Goal: Task Accomplishment & Management: Manage account settings

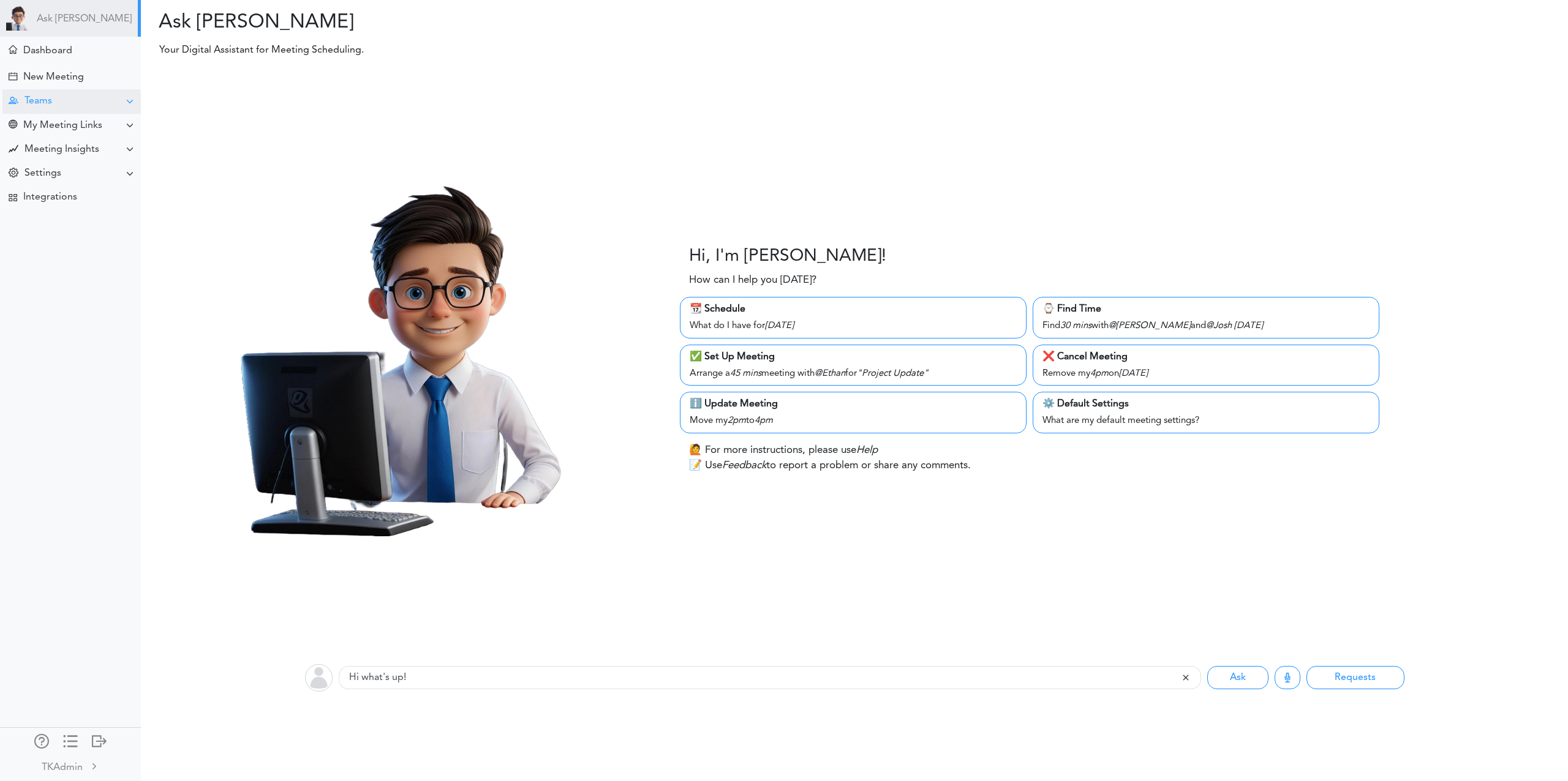
click at [73, 93] on div "Teams" at bounding box center [72, 101] width 139 height 24
click at [77, 180] on div "Manage Members" at bounding box center [70, 191] width 141 height 22
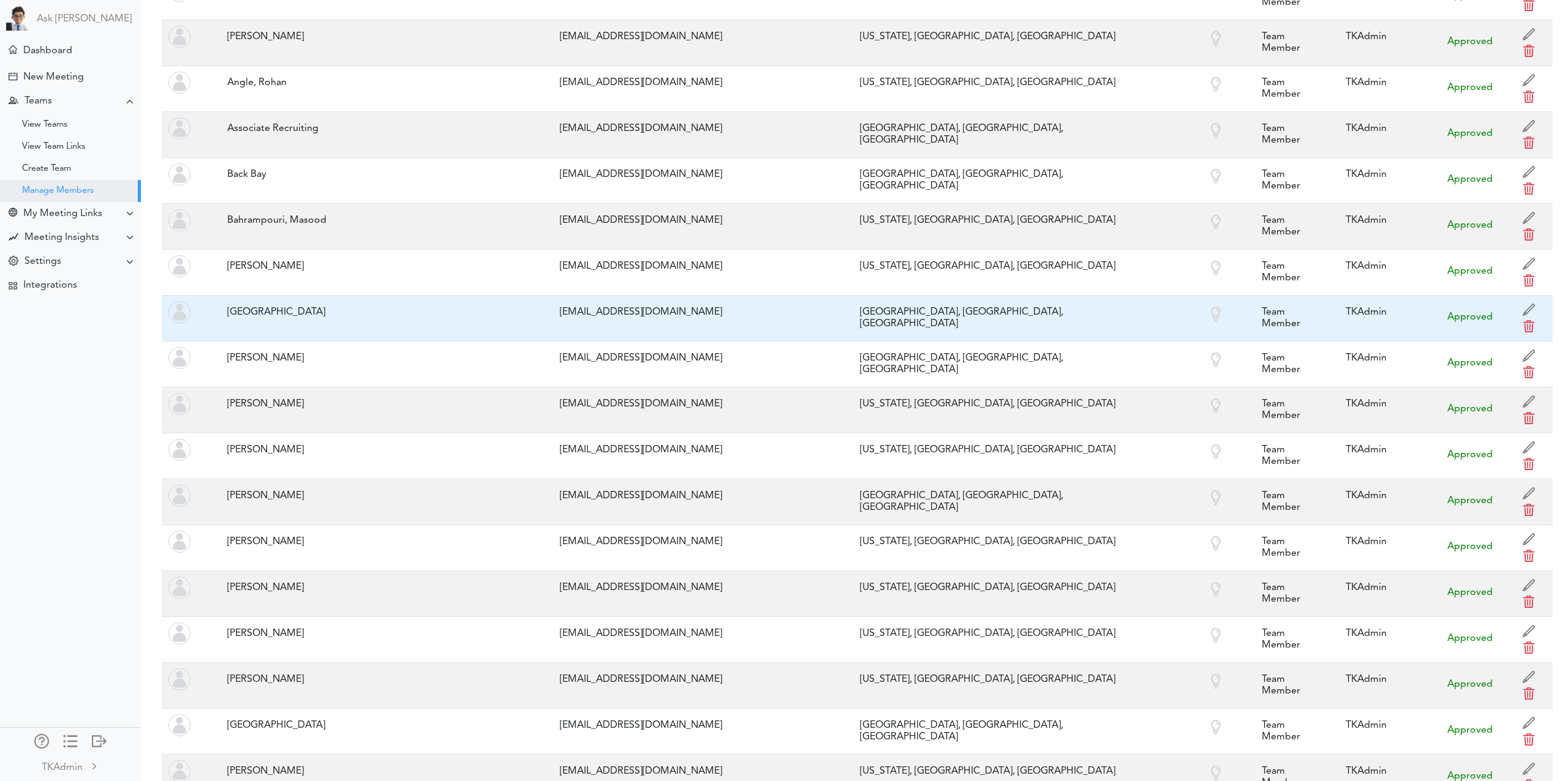
scroll to position [1467, 0]
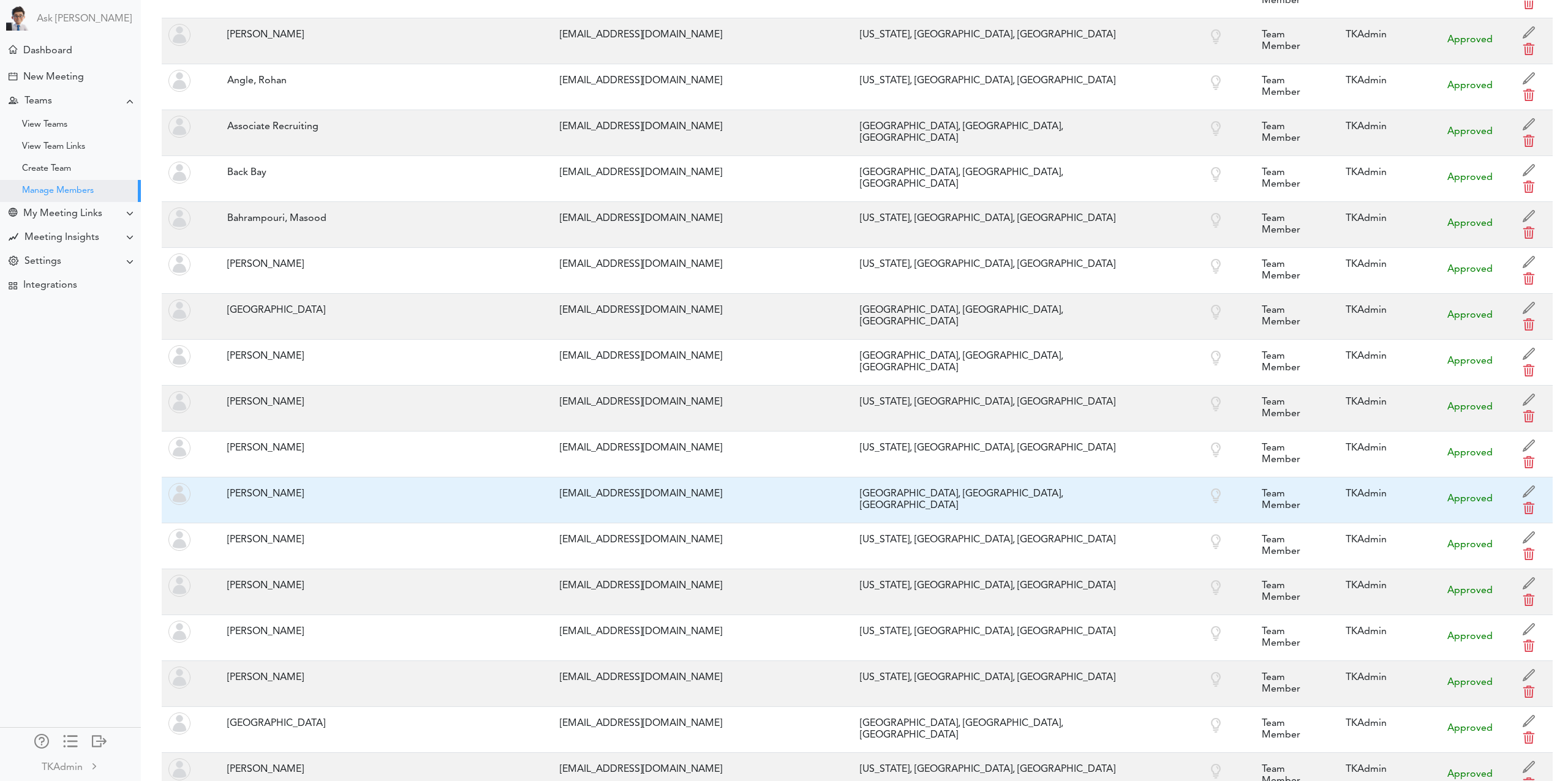
click at [921, 483] on div "La Paz, La Paz Department, BO" at bounding box center [992, 500] width 277 height 35
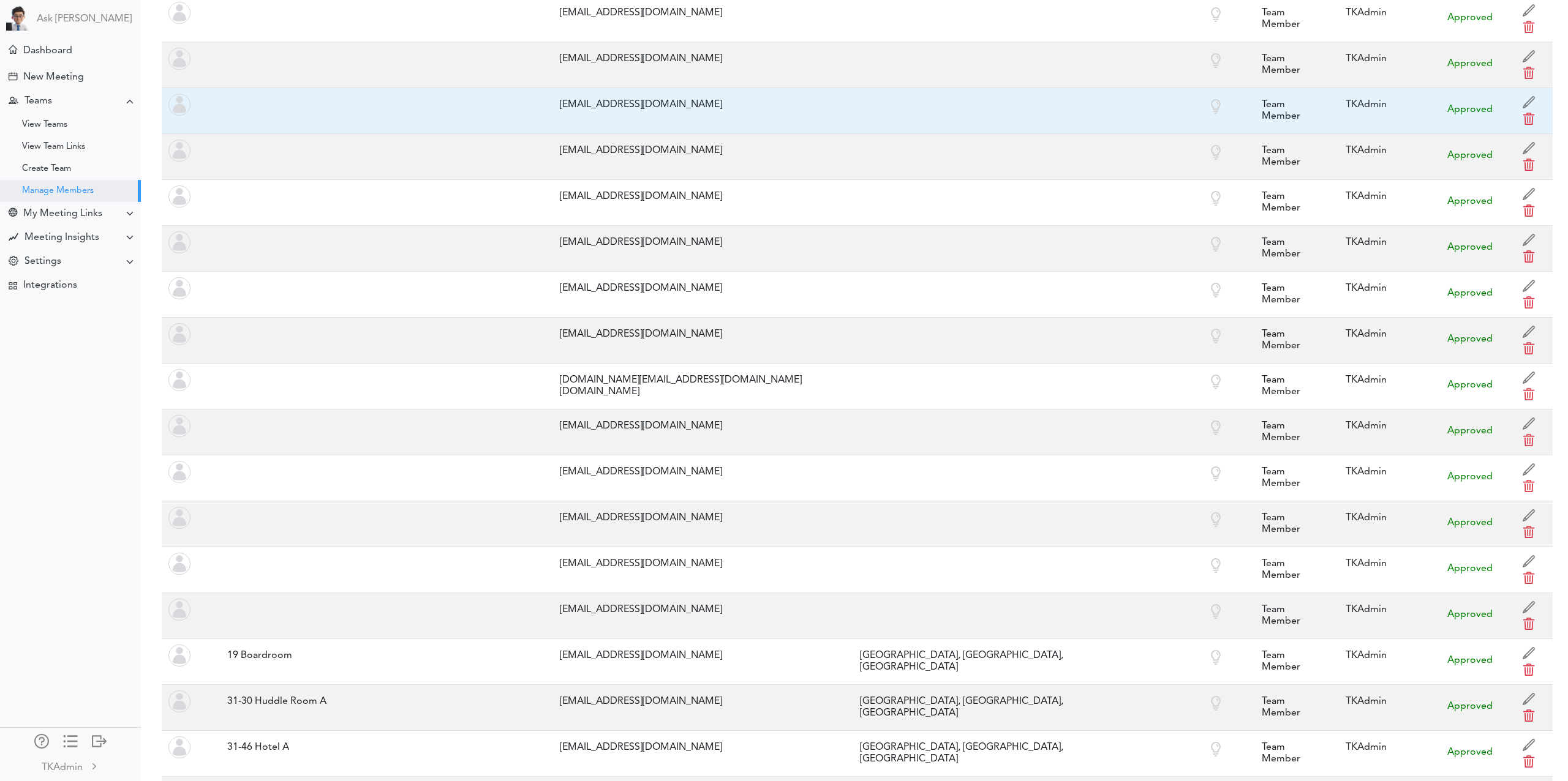
scroll to position [0, 0]
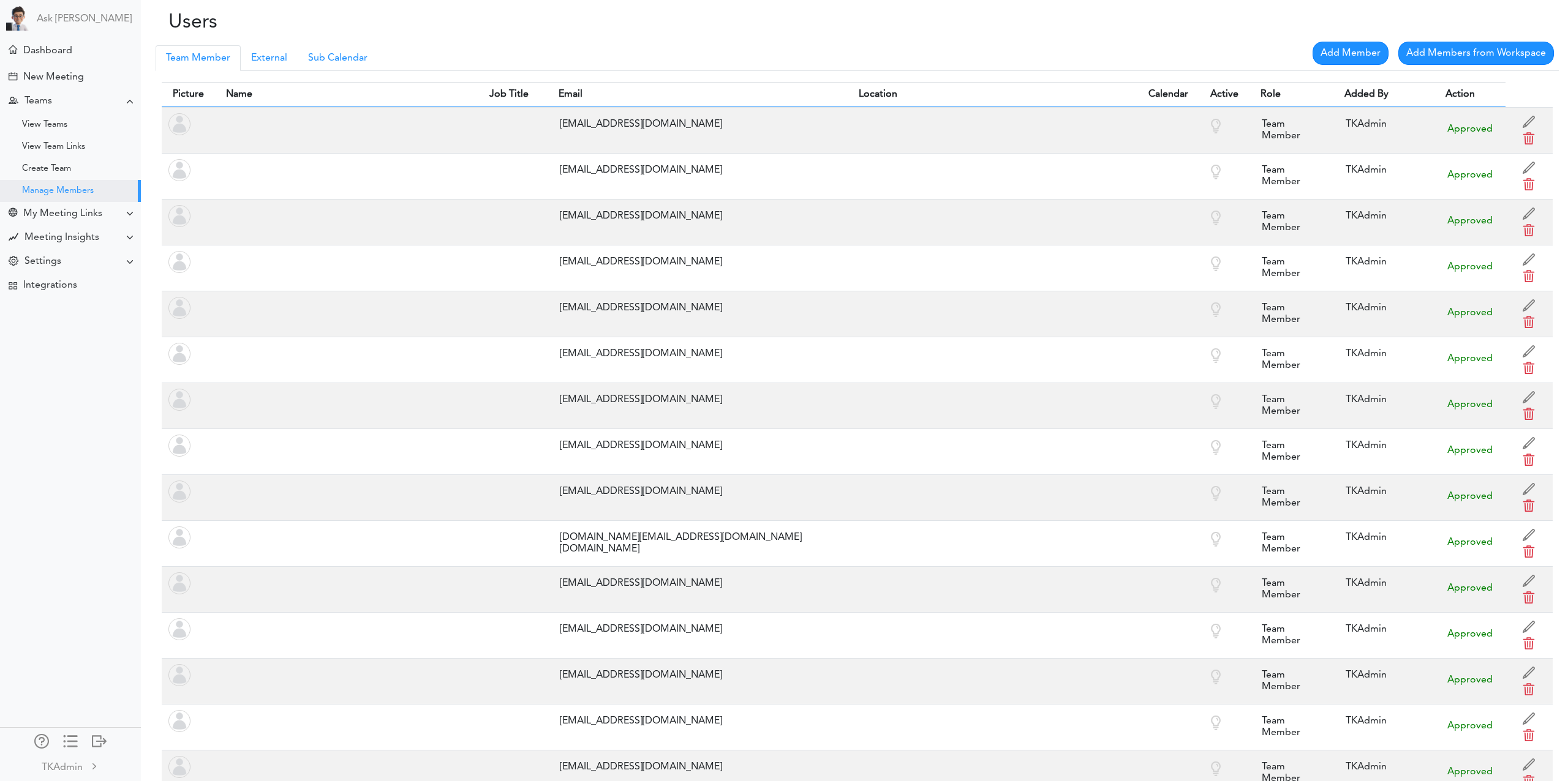
drag, startPoint x: 978, startPoint y: 82, endPoint x: 902, endPoint y: 90, distance: 76.4
click at [977, 83] on th "Location" at bounding box center [992, 95] width 289 height 25
click at [856, 96] on th "Location" at bounding box center [992, 95] width 289 height 25
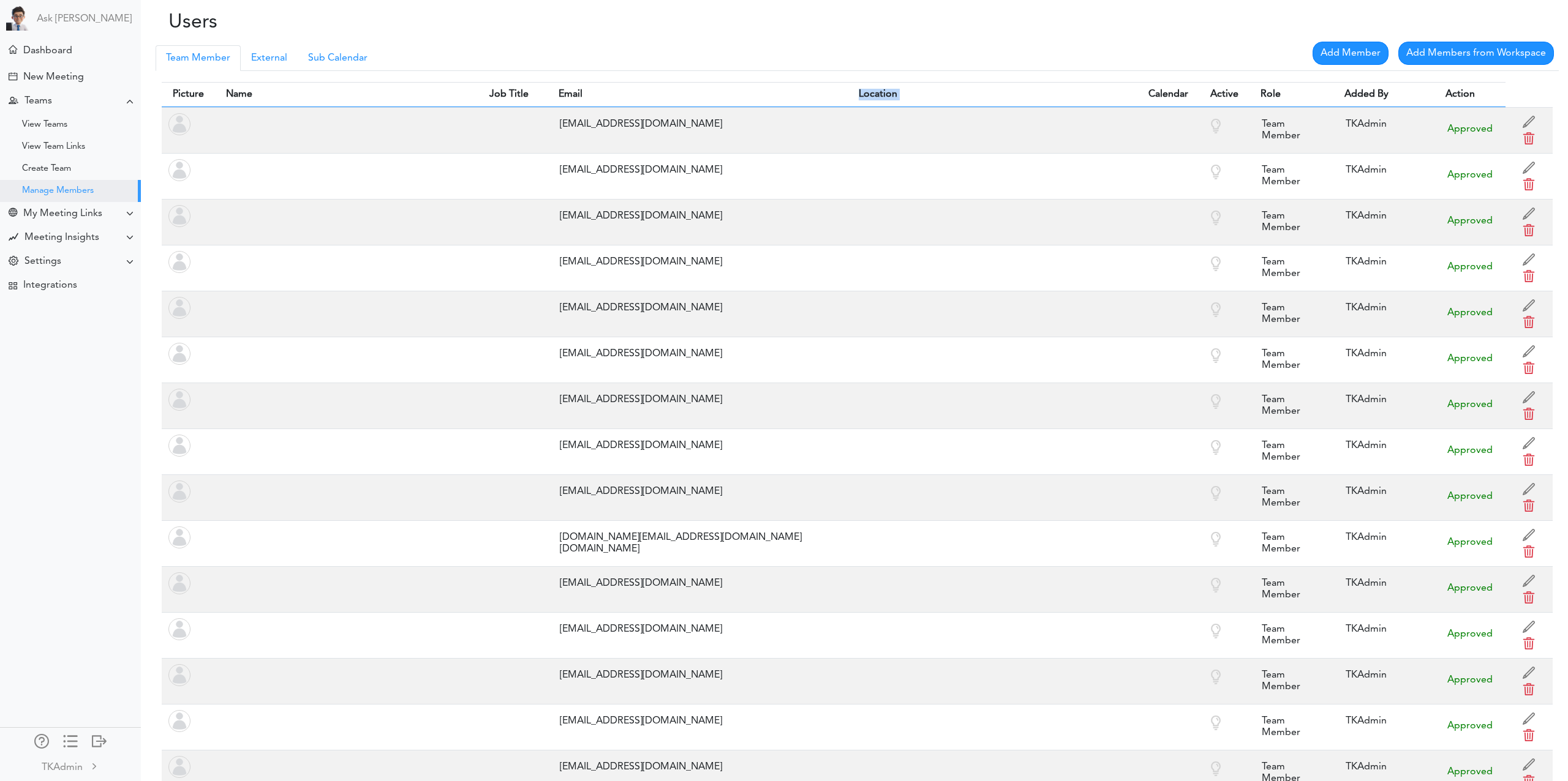
click at [873, 96] on th "Location" at bounding box center [992, 95] width 289 height 25
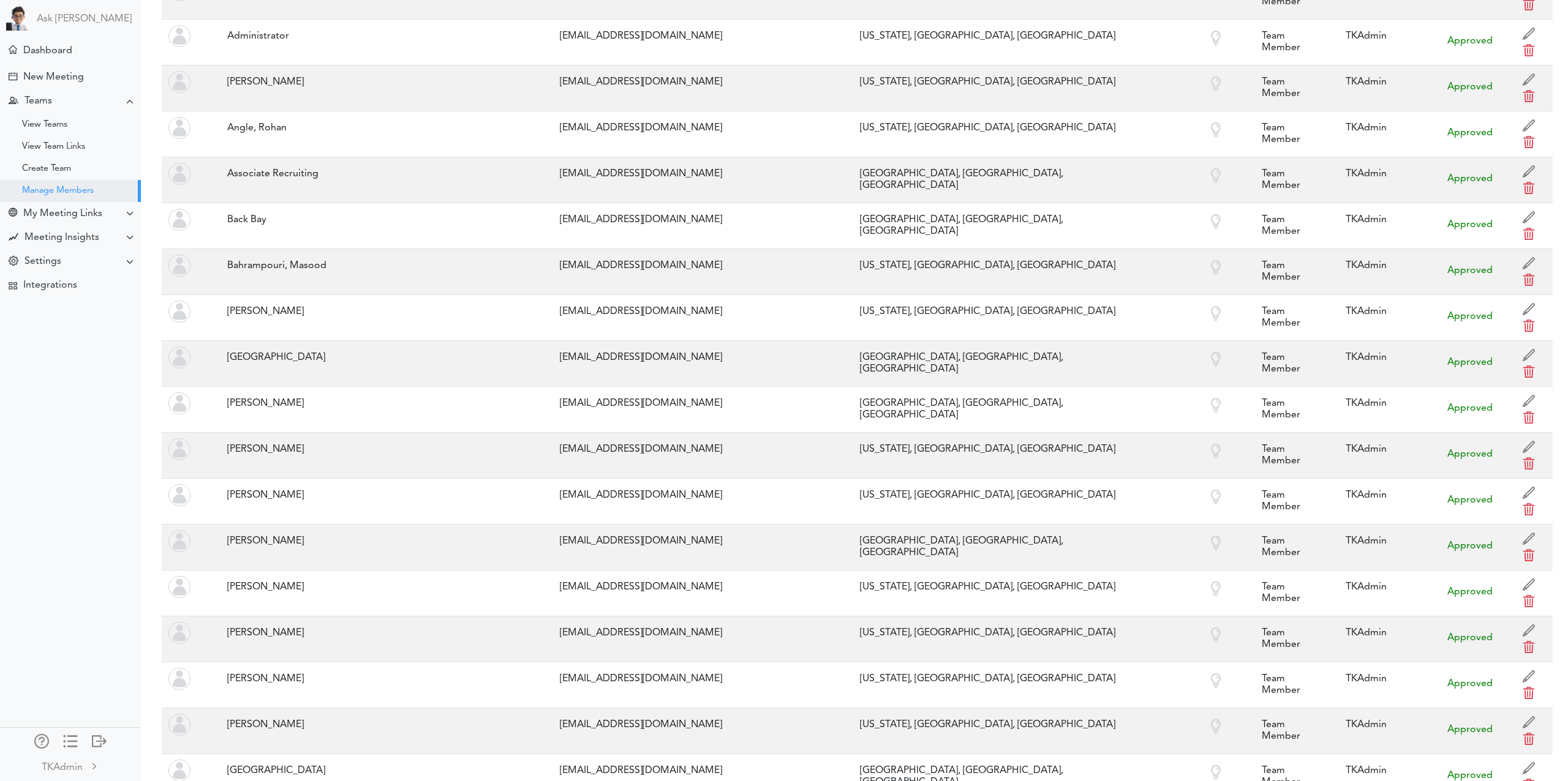
scroll to position [1422, 0]
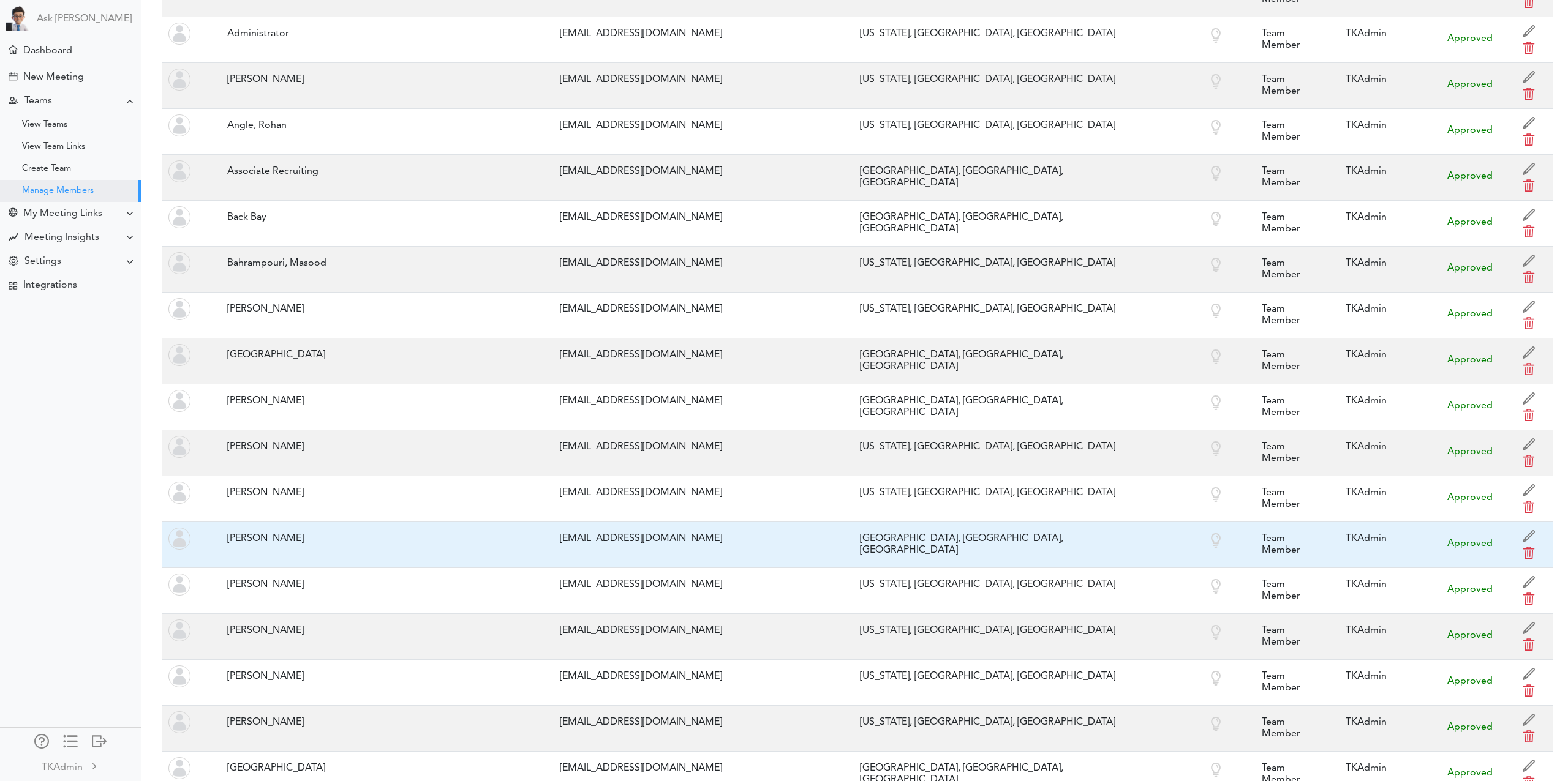
click at [871, 527] on div "La Paz, La Paz Department, BO" at bounding box center [992, 544] width 277 height 35
copy tr "La Paz, La Paz Department, BO"
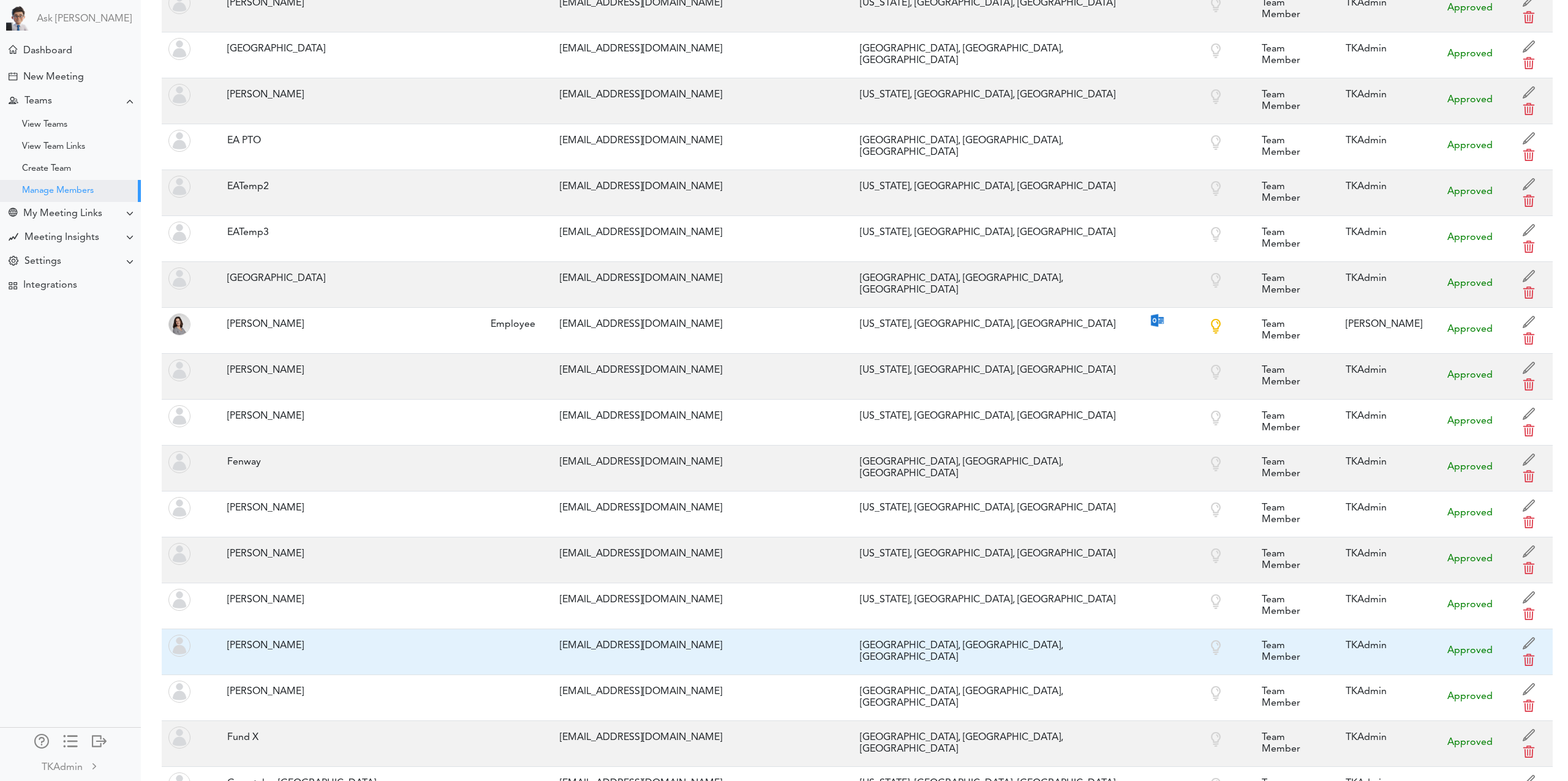
scroll to position [3797, 0]
click at [854, 631] on div "Chicago, IL, US" at bounding box center [992, 649] width 277 height 35
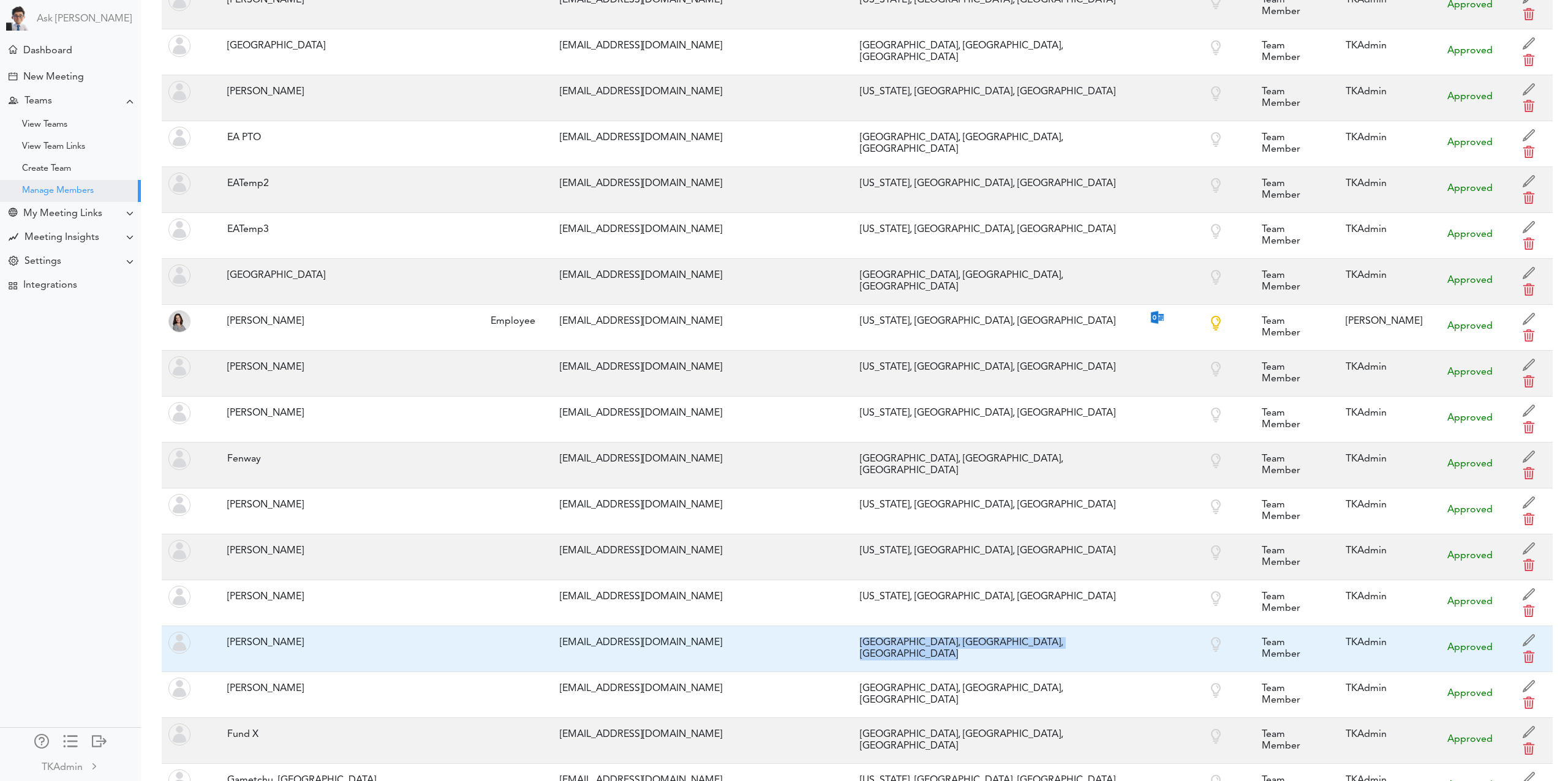
click at [854, 631] on div "Chicago, IL, US" at bounding box center [992, 649] width 277 height 35
copy tr "Chicago, IL, US"
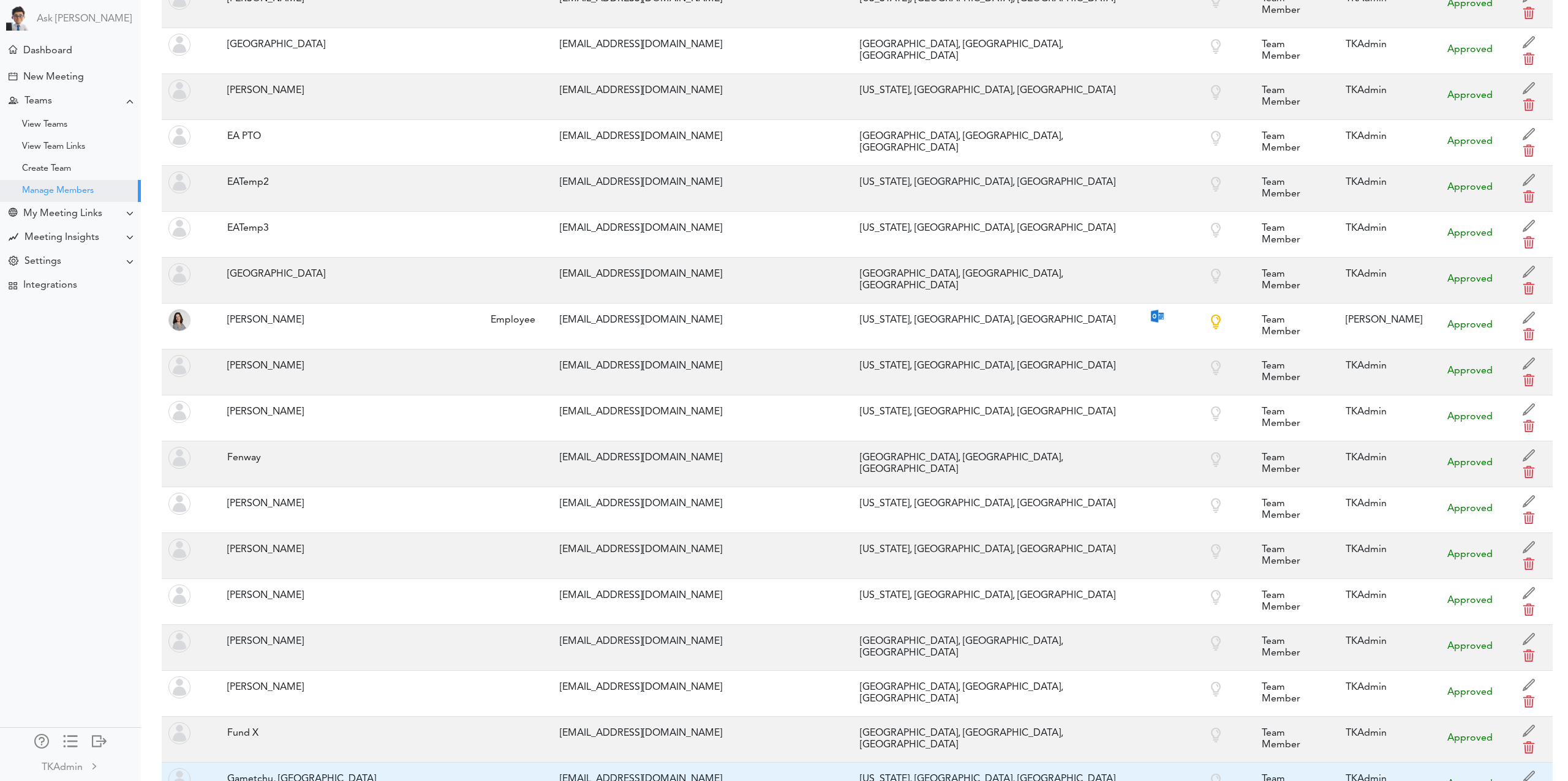
copy tr "Halifax, NS, CA"
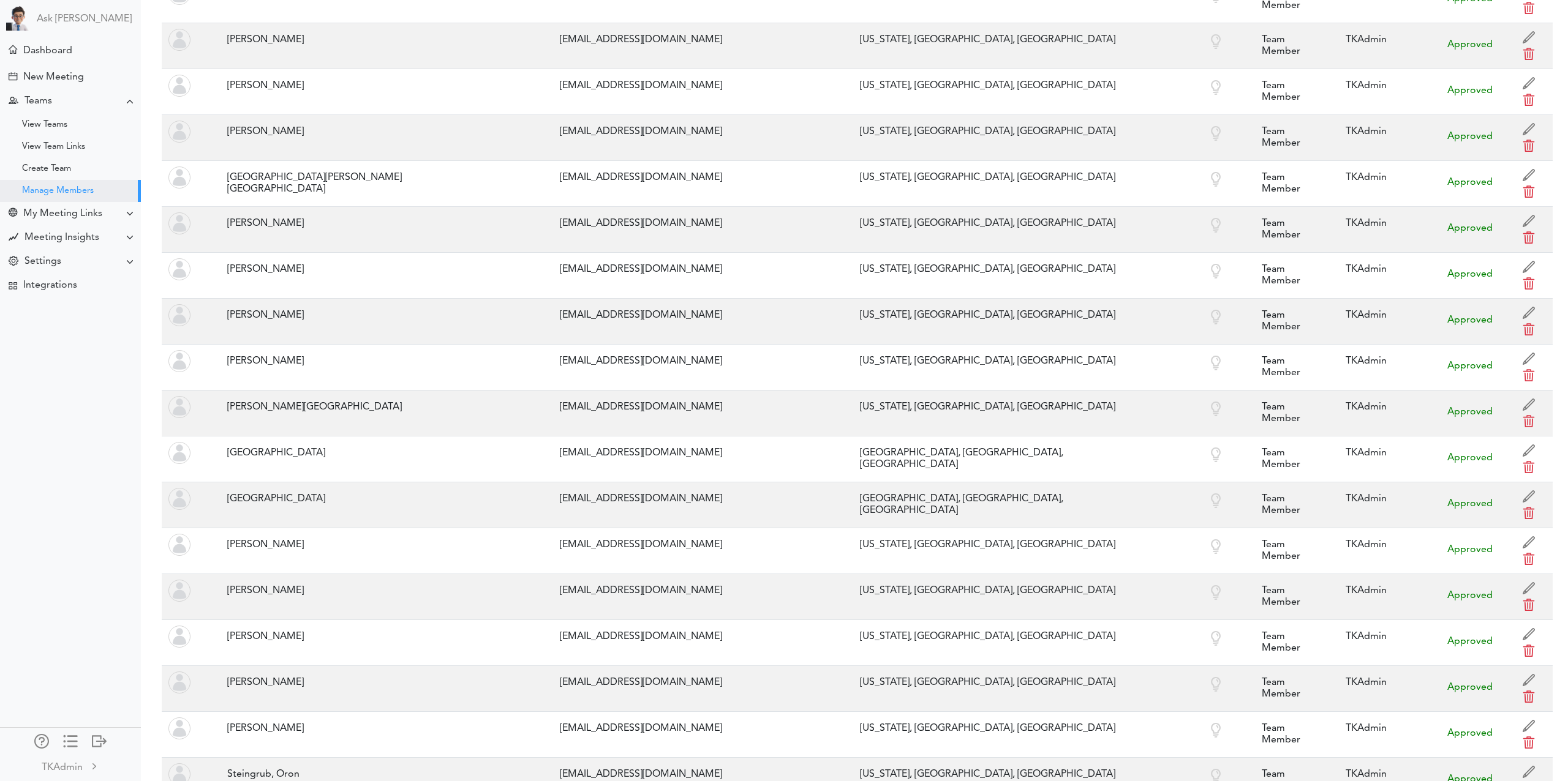
scroll to position [9805, 0]
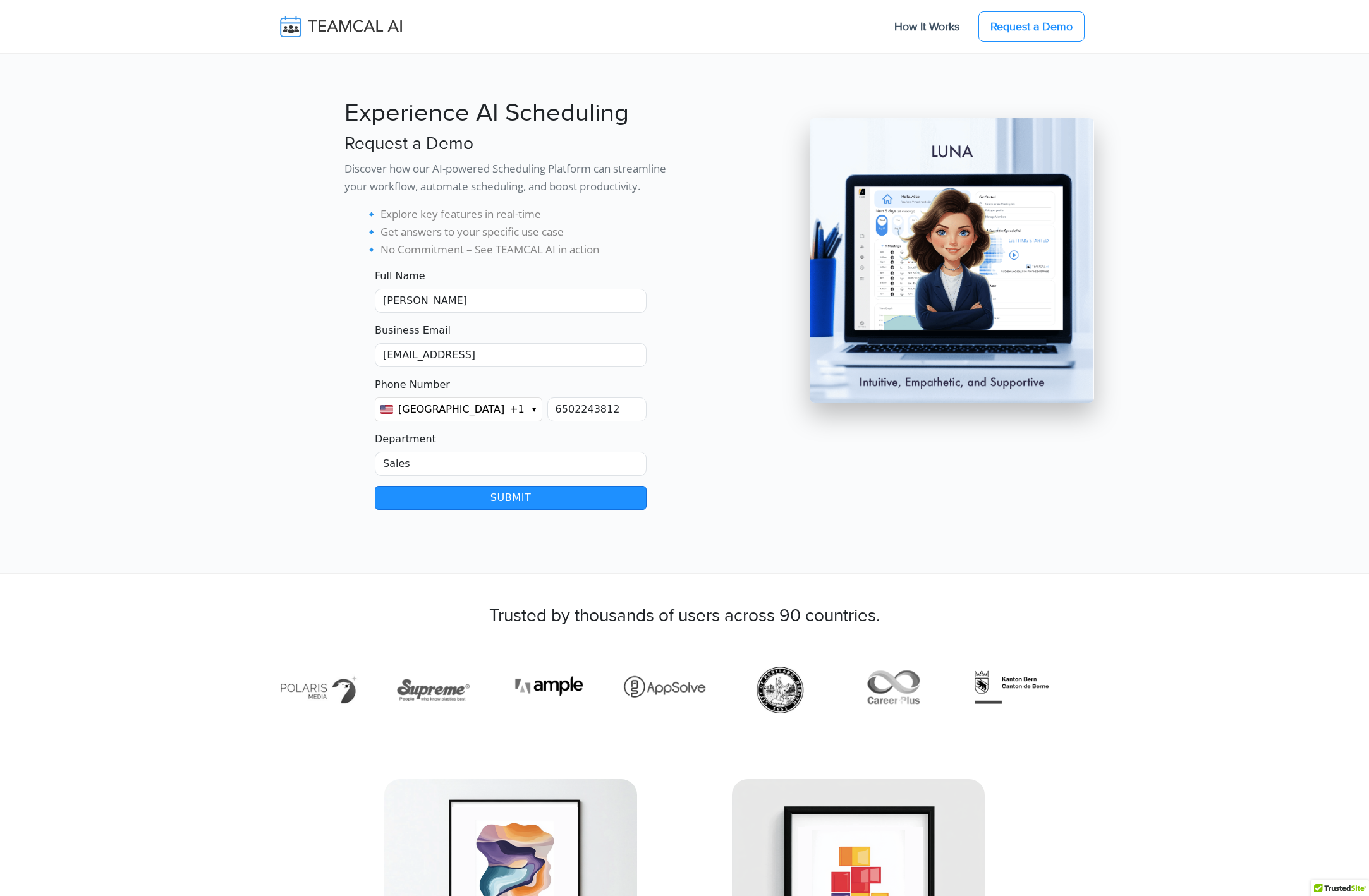
scroll to position [3353, 0]
